Goal: Task Accomplishment & Management: Manage account settings

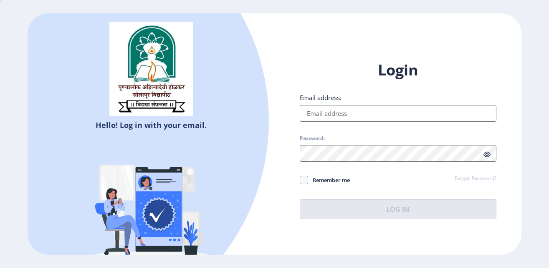
type input "[EMAIL_ADDRESS][PERSON_NAME][DOMAIN_NAME]"
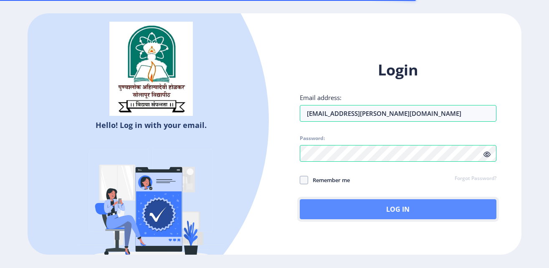
click at [387, 214] on button "Log In" at bounding box center [398, 210] width 197 height 20
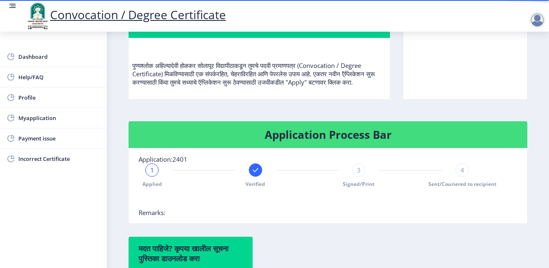
scroll to position [105, 0]
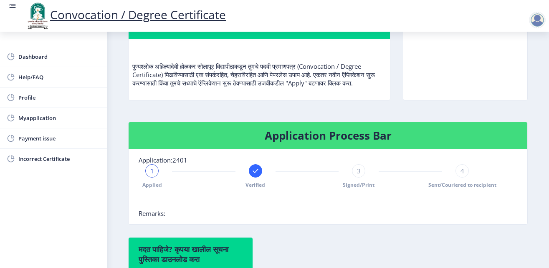
click at [536, 20] on div at bounding box center [537, 20] width 17 height 17
click at [512, 65] on span "Log out" at bounding box center [515, 65] width 53 height 10
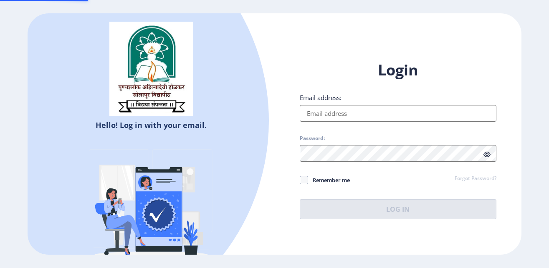
type input "[EMAIL_ADDRESS][PERSON_NAME][DOMAIN_NAME]"
